Goal: Task Accomplishment & Management: Manage account settings

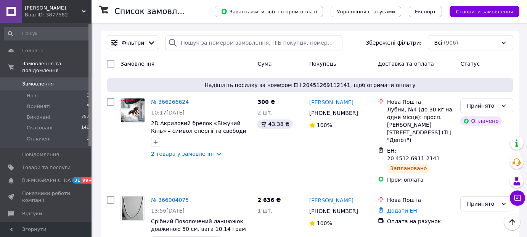
scroll to position [191, 0]
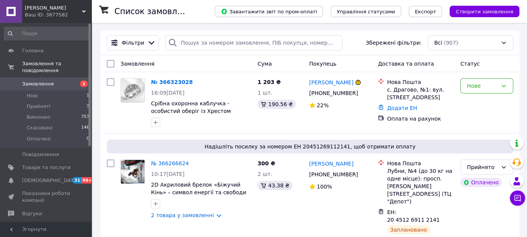
click at [170, 81] on link "№ 366323028" at bounding box center [172, 82] width 42 height 6
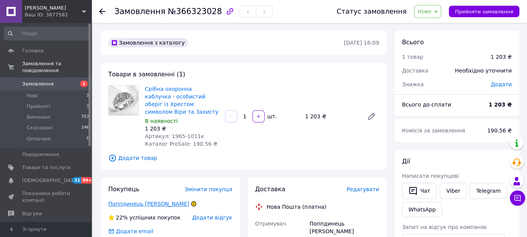
click at [125, 201] on link "Поппдинець Петро" at bounding box center [148, 204] width 81 height 6
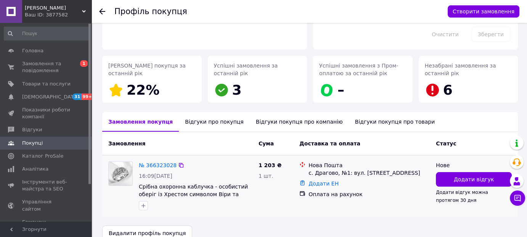
scroll to position [96, 0]
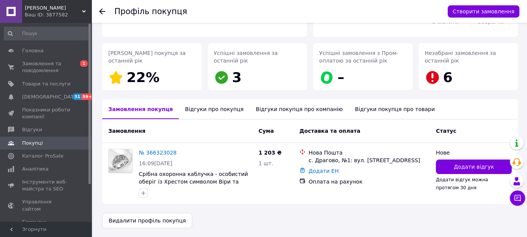
click at [103, 10] on icon at bounding box center [102, 11] width 6 height 6
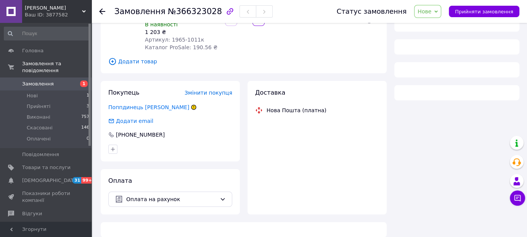
scroll to position [112, 0]
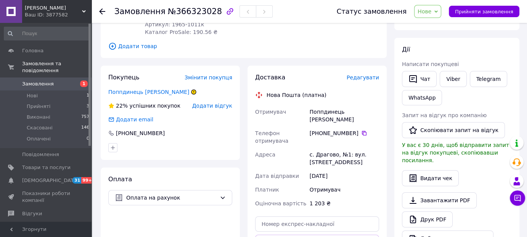
click at [37, 80] on span "Замовлення" at bounding box center [38, 83] width 32 height 7
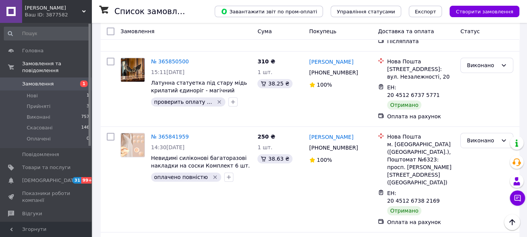
scroll to position [381, 0]
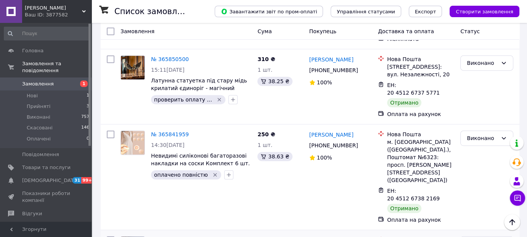
click at [161, 236] on link "№ 365704584" at bounding box center [170, 240] width 38 height 6
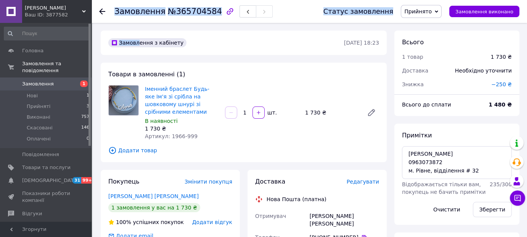
drag, startPoint x: 126, startPoint y: 24, endPoint x: 87, endPoint y: 11, distance: 41.0
click at [29, 80] on span "Замовлення" at bounding box center [38, 83] width 32 height 7
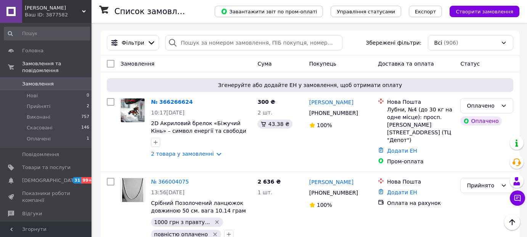
scroll to position [1030, 0]
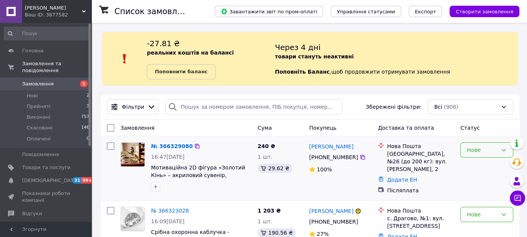
click at [473, 153] on div "Нове" at bounding box center [482, 150] width 31 height 8
click at [471, 160] on li "Прийнято" at bounding box center [487, 166] width 52 height 14
click at [159, 144] on link "№ 366329080" at bounding box center [172, 146] width 42 height 6
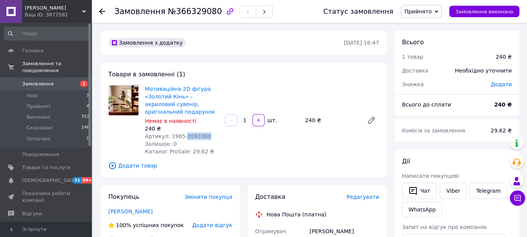
drag, startPoint x: 206, startPoint y: 135, endPoint x: 181, endPoint y: 137, distance: 25.6
click at [181, 137] on div "Артикул: 1965-2093300" at bounding box center [182, 136] width 74 height 8
copy span "2093300"
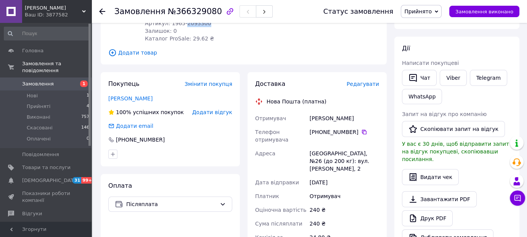
scroll to position [114, 0]
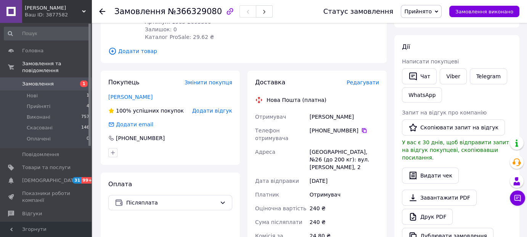
click at [362, 129] on icon at bounding box center [364, 130] width 5 height 5
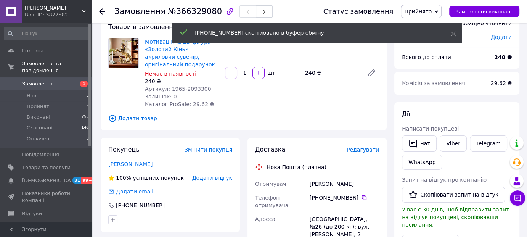
scroll to position [38, 0]
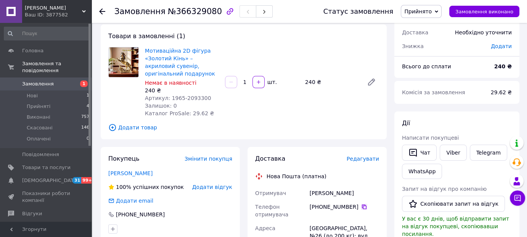
click at [361, 206] on icon at bounding box center [364, 207] width 6 height 6
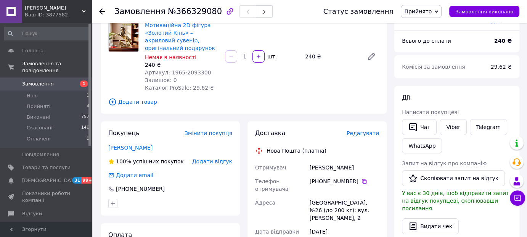
scroll to position [114, 0]
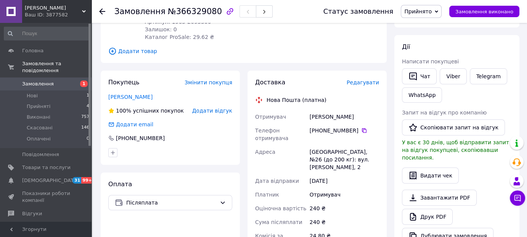
drag, startPoint x: 337, startPoint y: 115, endPoint x: 300, endPoint y: 114, distance: 37.4
click at [300, 114] on div "Отримувач Антонова Вероніка Телефон отримувача +380 97 436 84 22   Адреса Одеса…" at bounding box center [317, 191] width 127 height 162
copy div "Отримувач Антонова Вероніка"
drag, startPoint x: 323, startPoint y: 152, endPoint x: 305, endPoint y: 152, distance: 18.7
click at [305, 152] on div "Отримувач Антонова Вероніка Телефон отримувача +380 97 436 84 22   Адреса Одеса…" at bounding box center [317, 191] width 127 height 162
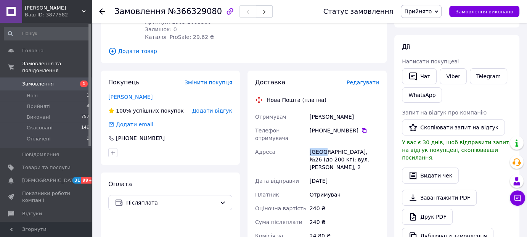
copy div "Адреса Одеса"
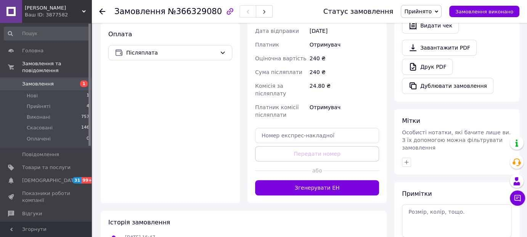
scroll to position [267, 0]
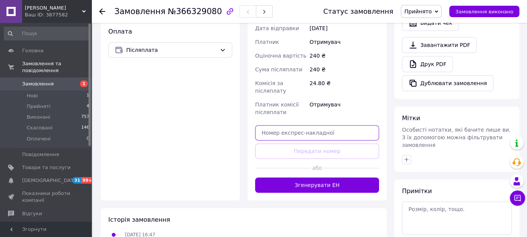
click at [290, 127] on input "text" at bounding box center [317, 132] width 124 height 15
paste input "20451269178810"
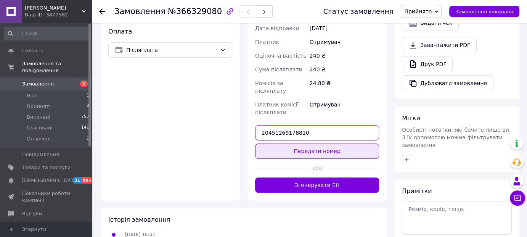
type input "20451269178810"
click at [289, 143] on button "Передати номер" at bounding box center [317, 150] width 124 height 15
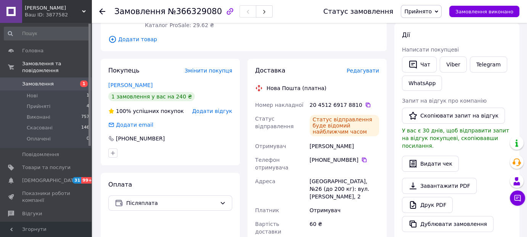
scroll to position [127, 0]
click at [40, 80] on span "Замовлення" at bounding box center [38, 83] width 32 height 7
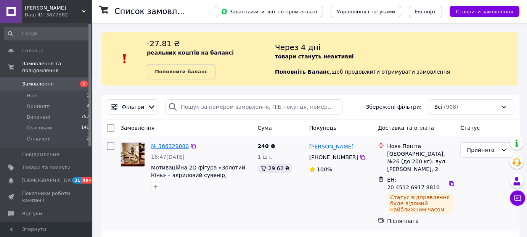
click at [165, 146] on link "№ 366329080" at bounding box center [170, 146] width 38 height 6
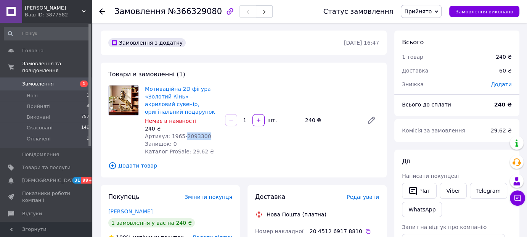
drag, startPoint x: 207, startPoint y: 136, endPoint x: 182, endPoint y: 136, distance: 25.6
click at [182, 135] on div "Артикул: 1965-2093300" at bounding box center [182, 136] width 74 height 8
copy span "2093300"
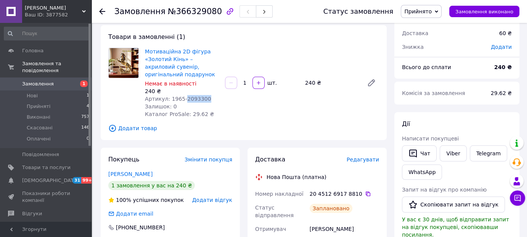
scroll to position [114, 0]
